Goal: Task Accomplishment & Management: Manage account settings

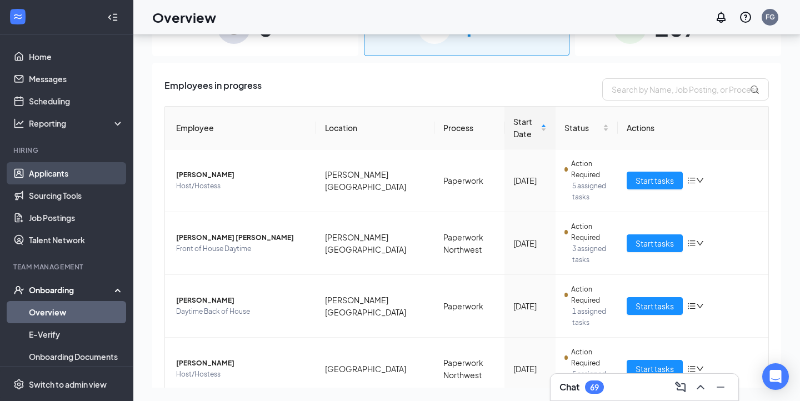
click at [81, 177] on link "Applicants" at bounding box center [76, 173] width 95 height 22
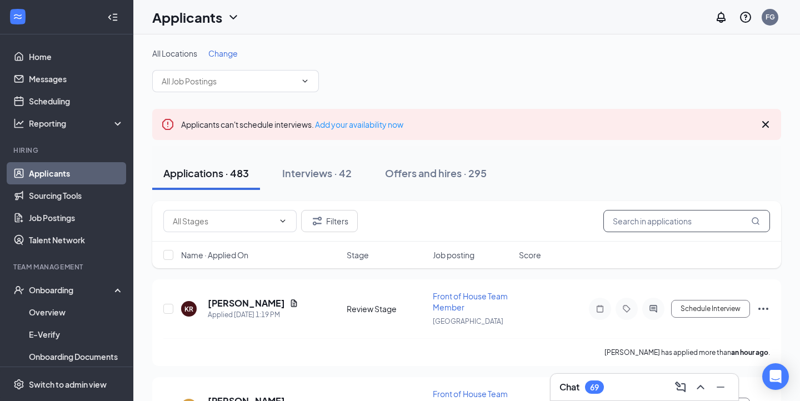
click at [653, 229] on input "text" at bounding box center [686, 221] width 167 height 22
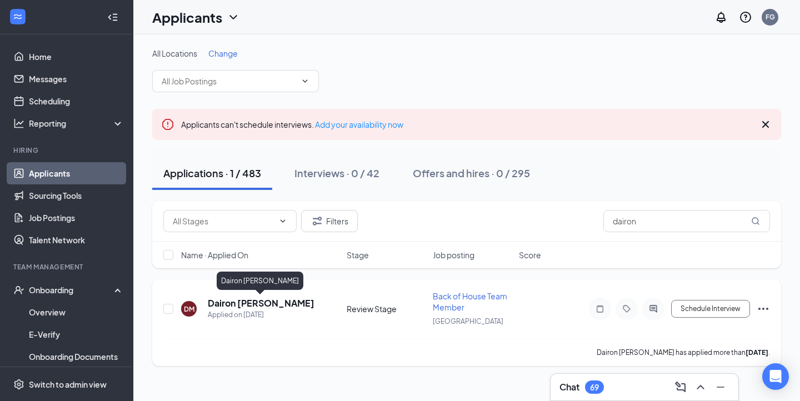
click at [261, 299] on h5 "Dairon [PERSON_NAME]" at bounding box center [261, 303] width 107 height 12
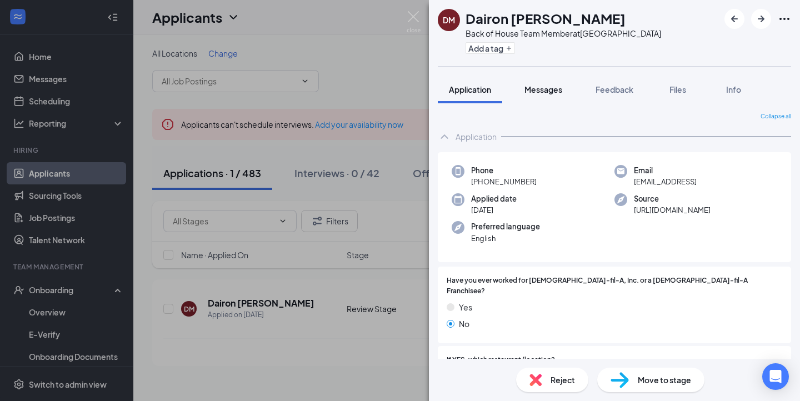
click at [531, 99] on button "Messages" at bounding box center [543, 90] width 60 height 28
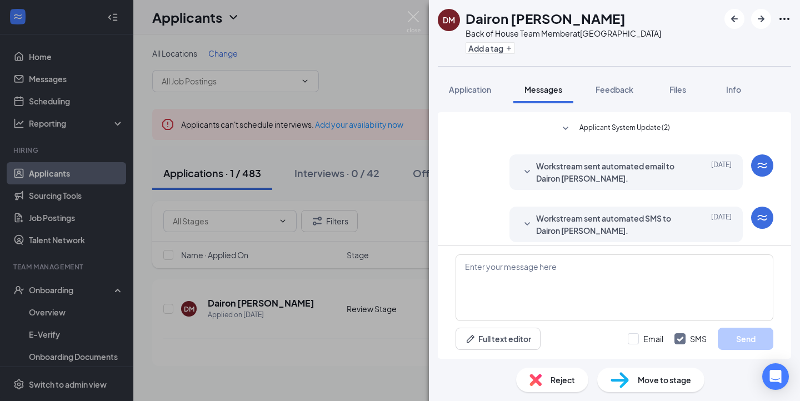
scroll to position [88, 0]
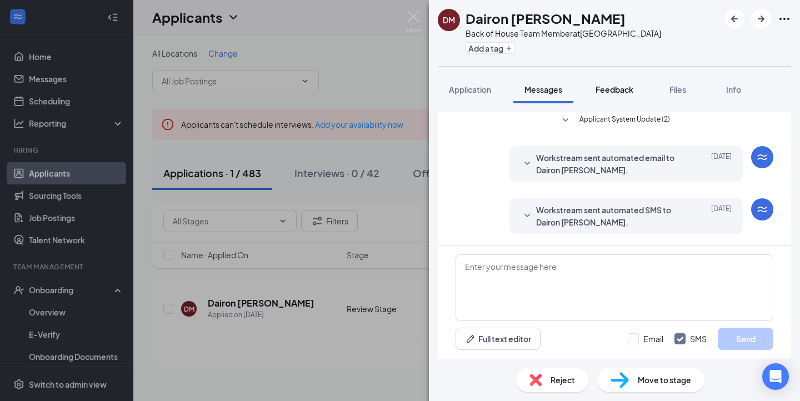
click at [603, 103] on button "Feedback" at bounding box center [614, 90] width 60 height 28
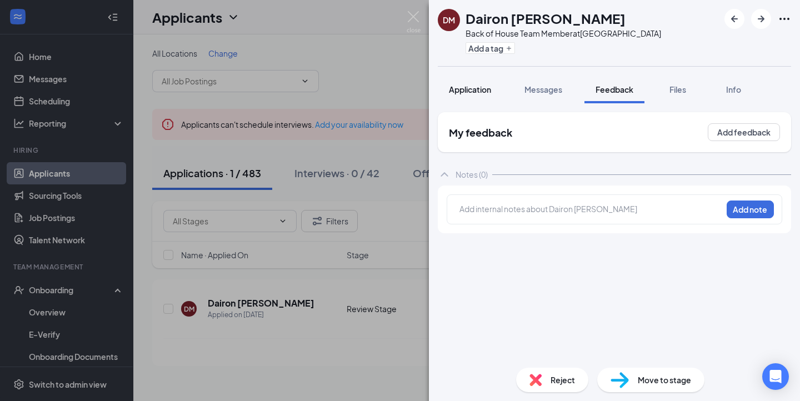
click at [494, 85] on button "Application" at bounding box center [470, 90] width 64 height 28
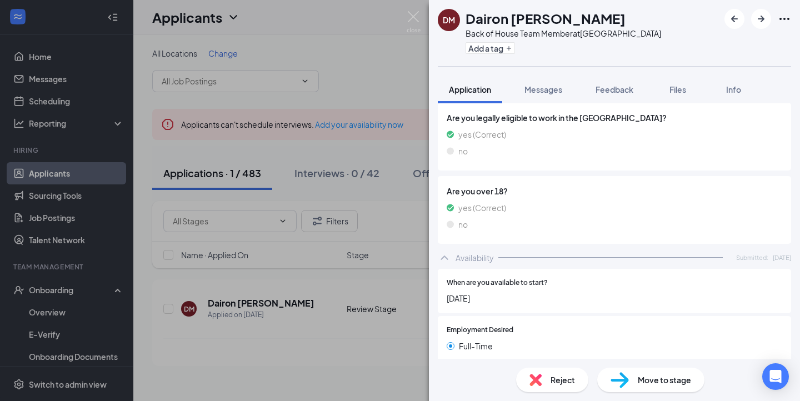
scroll to position [328, 0]
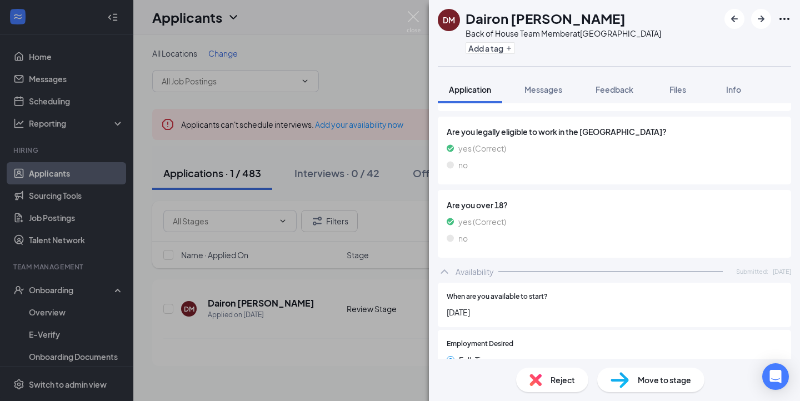
click at [405, 17] on div "[PERSON_NAME] [PERSON_NAME] Back of House Team Member at [GEOGRAPHIC_DATA] Add …" at bounding box center [400, 200] width 800 height 401
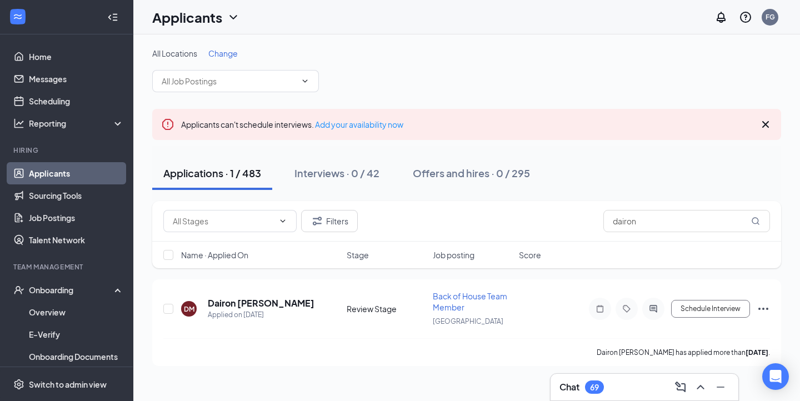
click at [410, 19] on div "Applicants FG" at bounding box center [466, 17] width 667 height 34
click at [649, 221] on input "dairon" at bounding box center [686, 221] width 167 height 22
type input "d"
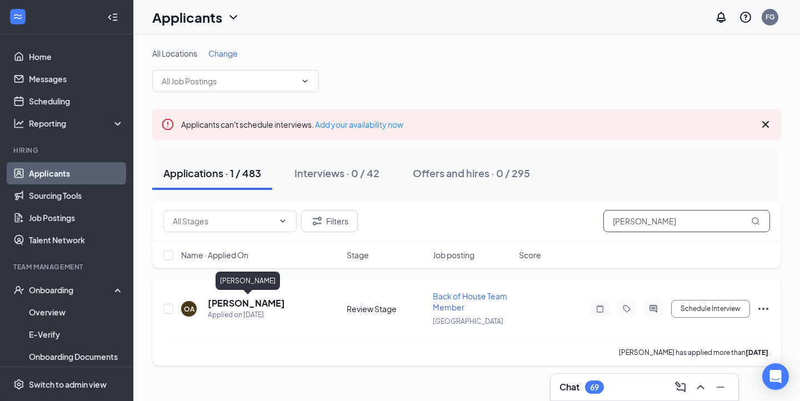
type input "[PERSON_NAME]"
click at [267, 308] on h5 "[PERSON_NAME]" at bounding box center [246, 303] width 77 height 12
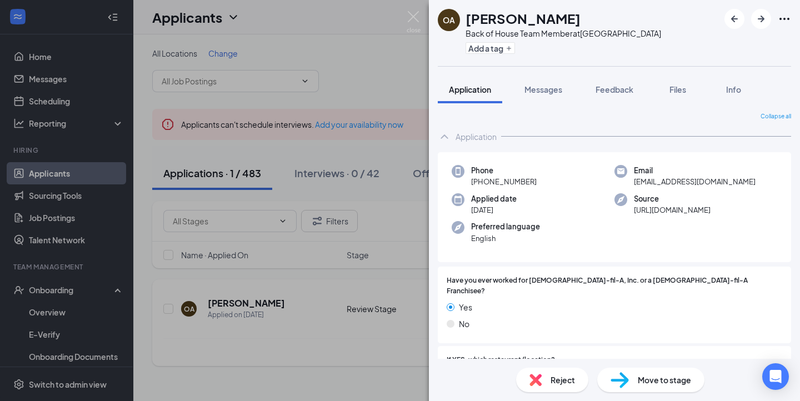
drag, startPoint x: 266, startPoint y: 308, endPoint x: 417, endPoint y: 294, distance: 151.1
click at [320, 320] on div "OA [PERSON_NAME] Back of House Team Member at [GEOGRAPHIC_DATA] Add a tag Appli…" at bounding box center [400, 200] width 800 height 401
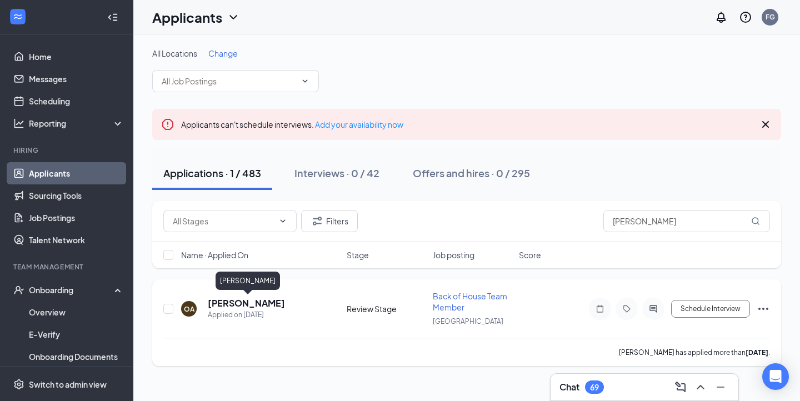
click at [265, 302] on h5 "[PERSON_NAME]" at bounding box center [246, 303] width 77 height 12
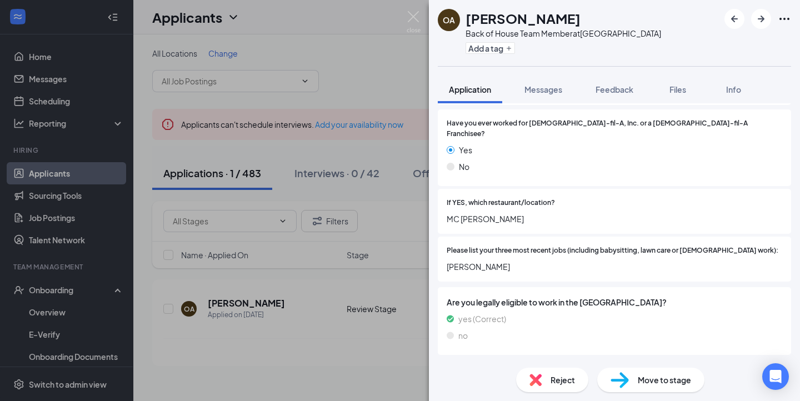
scroll to position [114, 0]
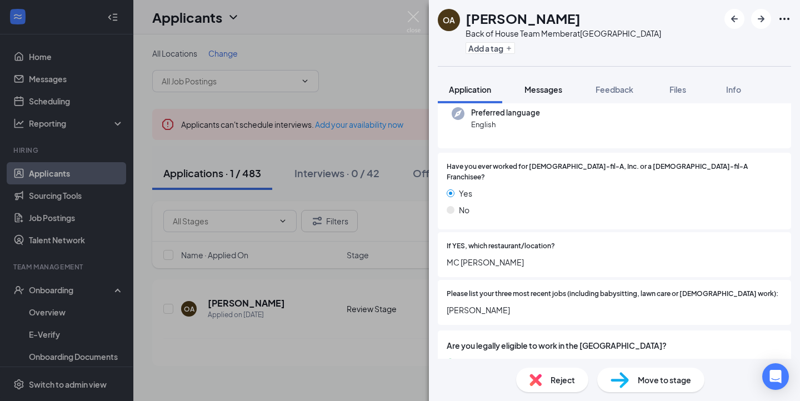
click at [552, 99] on button "Messages" at bounding box center [543, 90] width 60 height 28
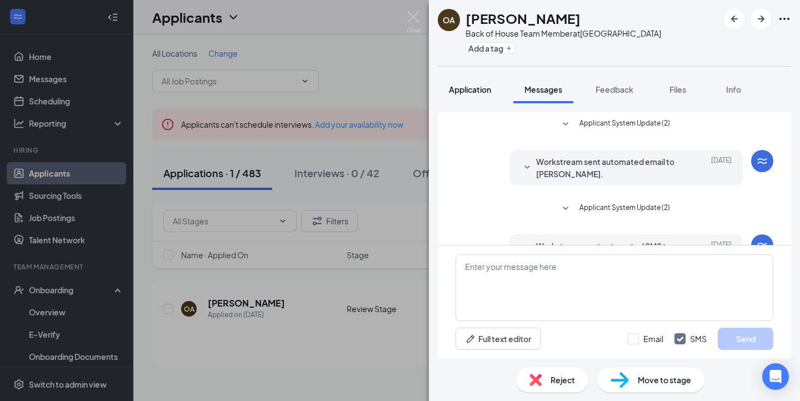
click at [483, 92] on span "Application" at bounding box center [470, 89] width 42 height 10
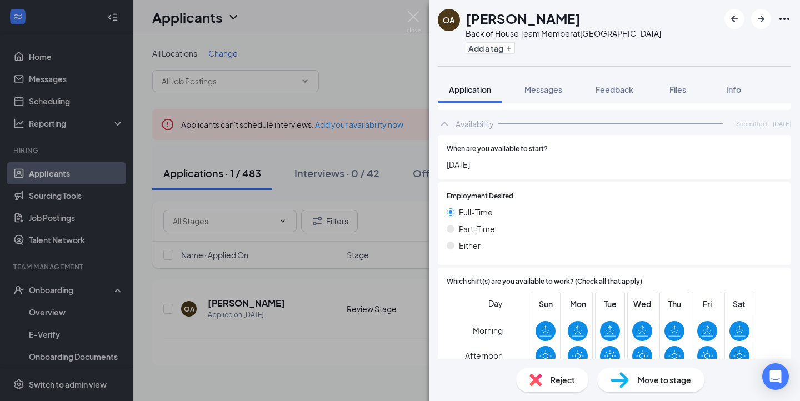
scroll to position [479, 0]
